Goal: Register for event/course

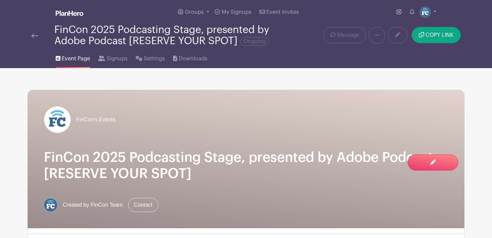
click at [31, 35] on img at bounding box center [34, 35] width 7 height 5
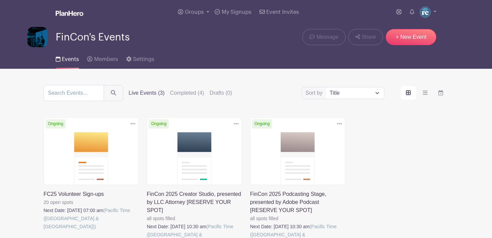
click at [44, 231] on link at bounding box center [44, 231] width 0 height 0
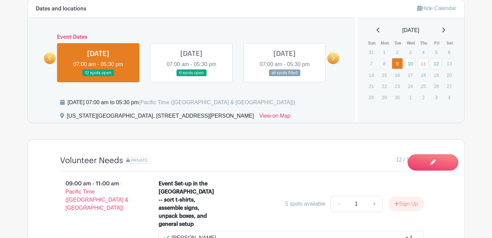
scroll to position [317, 0]
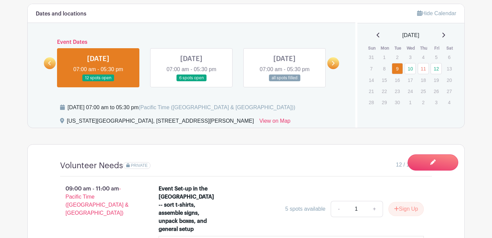
click at [191, 82] on link at bounding box center [191, 82] width 0 height 0
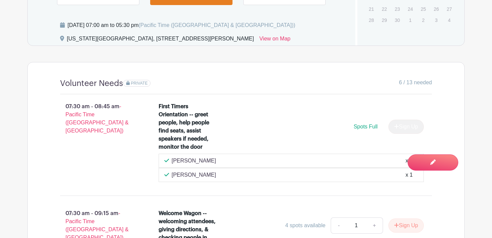
scroll to position [347, 0]
